Goal: Information Seeking & Learning: Compare options

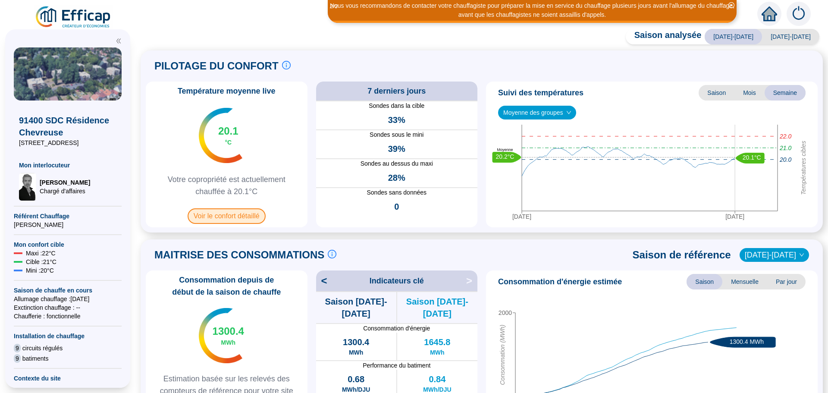
click at [222, 216] on span "Voir le confort détaillé" at bounding box center [227, 216] width 78 height 16
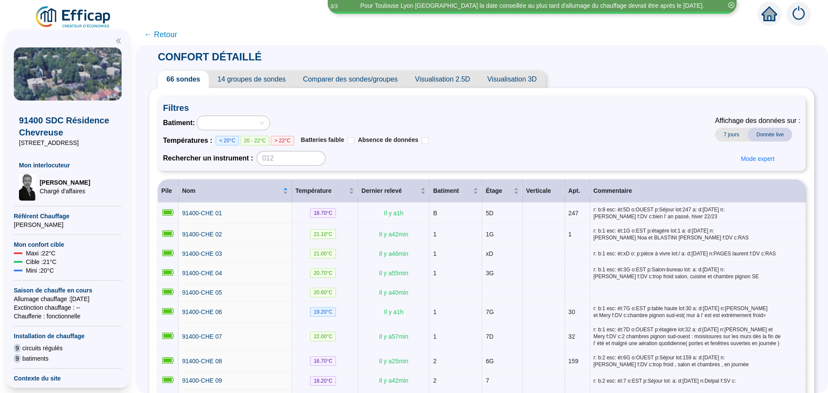
click at [392, 78] on span "Comparer des sondes/groupes" at bounding box center [351, 79] width 112 height 17
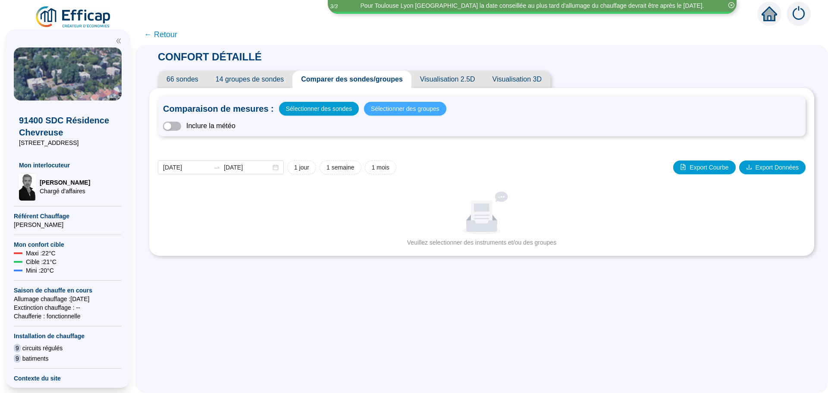
click at [401, 112] on span "Sélectionner des groupes" at bounding box center [405, 109] width 69 height 12
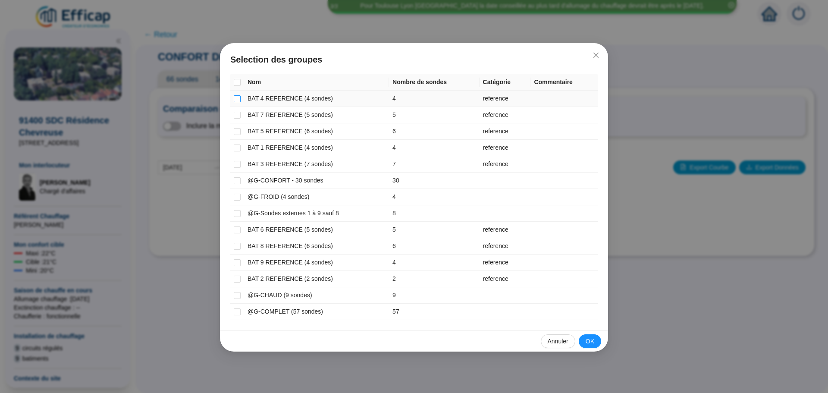
click at [238, 99] on input "checkbox" at bounding box center [237, 98] width 7 height 7
checkbox input "true"
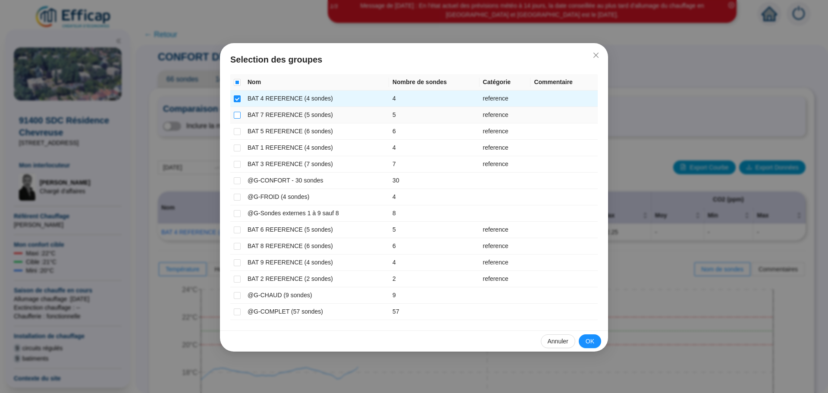
click at [235, 114] on input "checkbox" at bounding box center [237, 115] width 7 height 7
checkbox input "true"
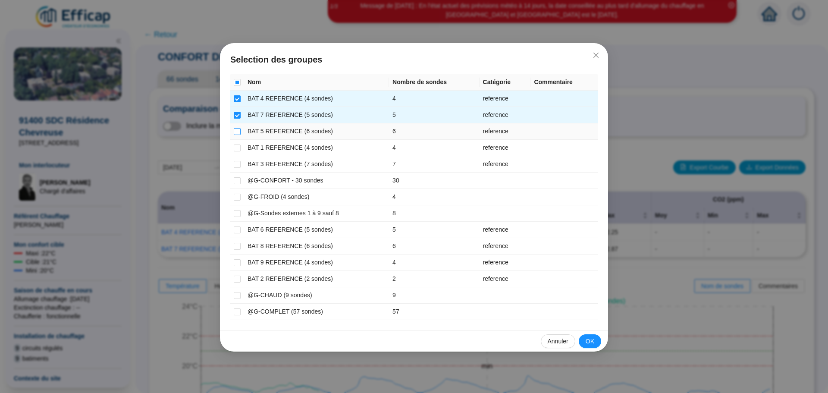
click at [235, 127] on label at bounding box center [237, 131] width 7 height 9
click at [235, 128] on input "checkbox" at bounding box center [237, 131] width 7 height 7
checkbox input "true"
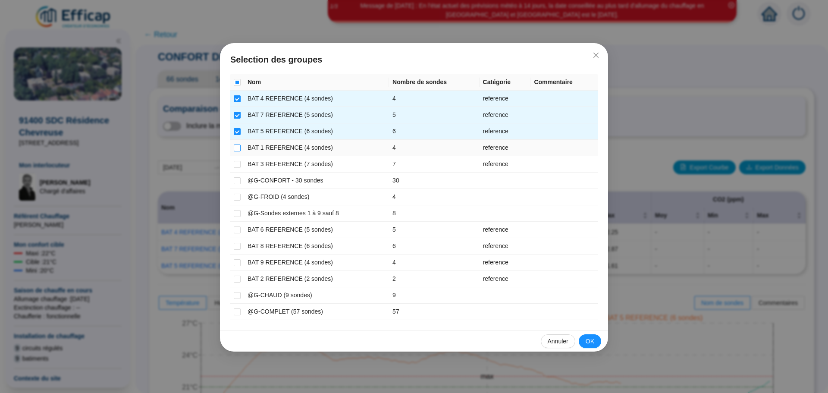
click at [235, 148] on input "checkbox" at bounding box center [237, 147] width 7 height 7
checkbox input "true"
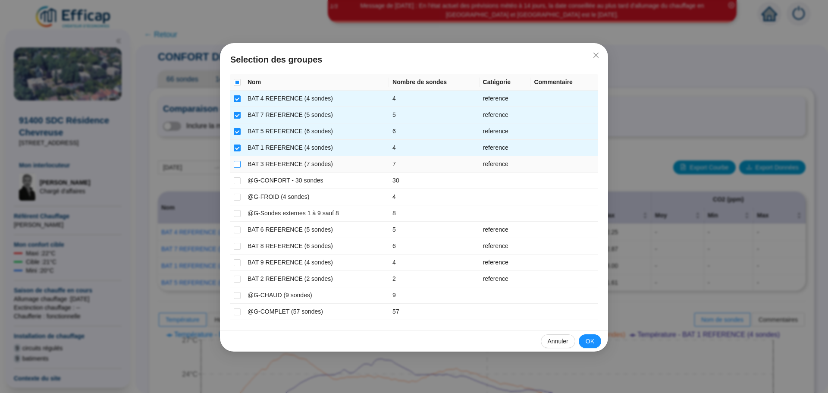
click at [234, 162] on input "checkbox" at bounding box center [237, 164] width 7 height 7
checkbox input "true"
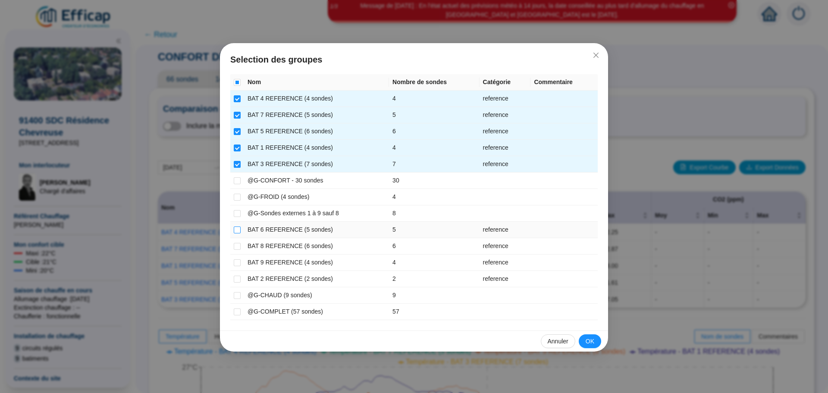
click at [238, 231] on input "checkbox" at bounding box center [237, 229] width 7 height 7
checkbox input "true"
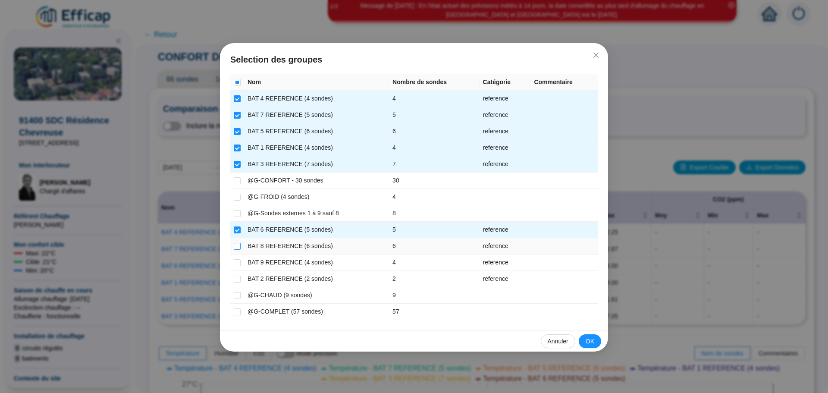
click at [236, 243] on input "checkbox" at bounding box center [237, 246] width 7 height 7
checkbox input "true"
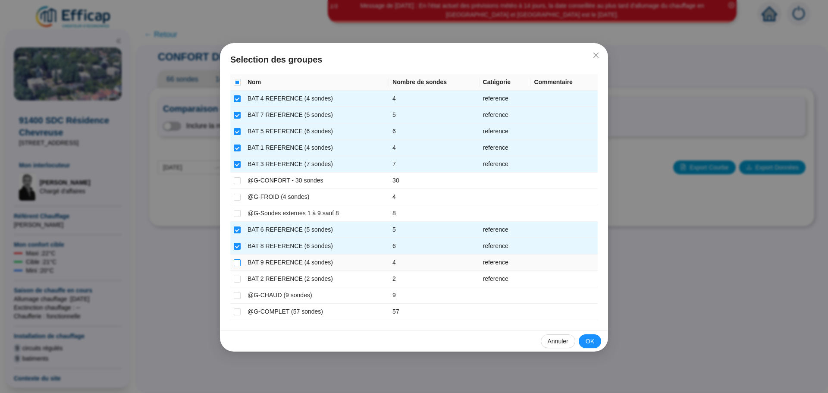
click at [235, 262] on input "checkbox" at bounding box center [237, 262] width 7 height 7
checkbox input "true"
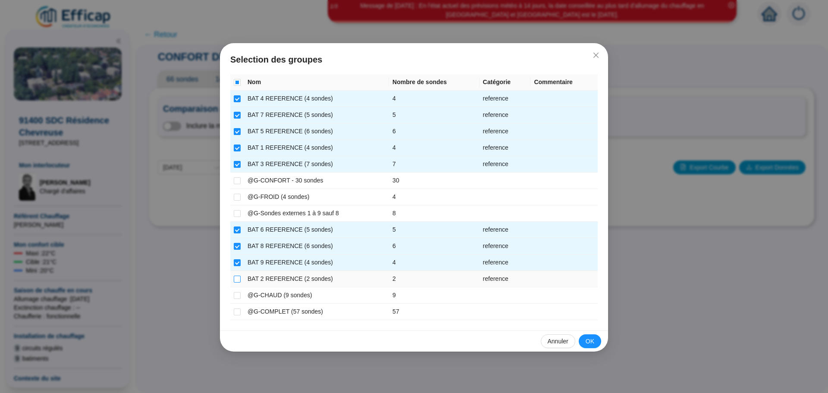
click at [236, 276] on input "checkbox" at bounding box center [237, 279] width 7 height 7
checkbox input "true"
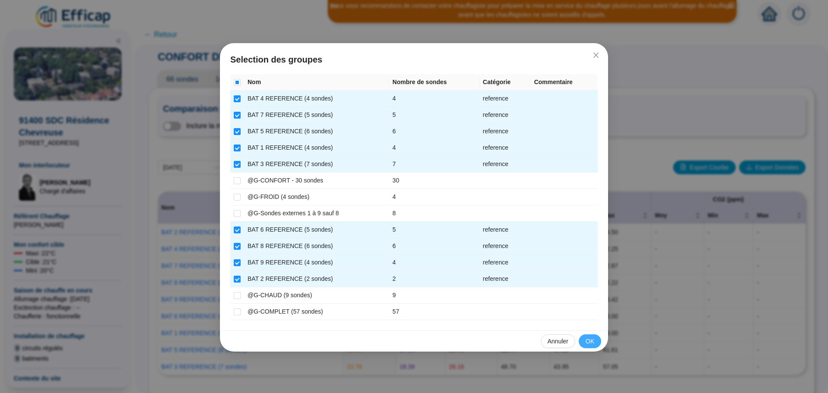
click at [583, 340] on button "OK" at bounding box center [590, 341] width 22 height 14
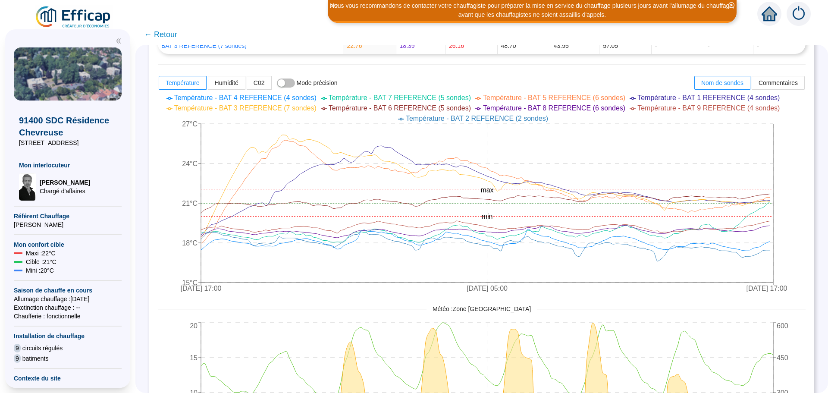
scroll to position [388, 0]
